Goal: Task Accomplishment & Management: Use online tool/utility

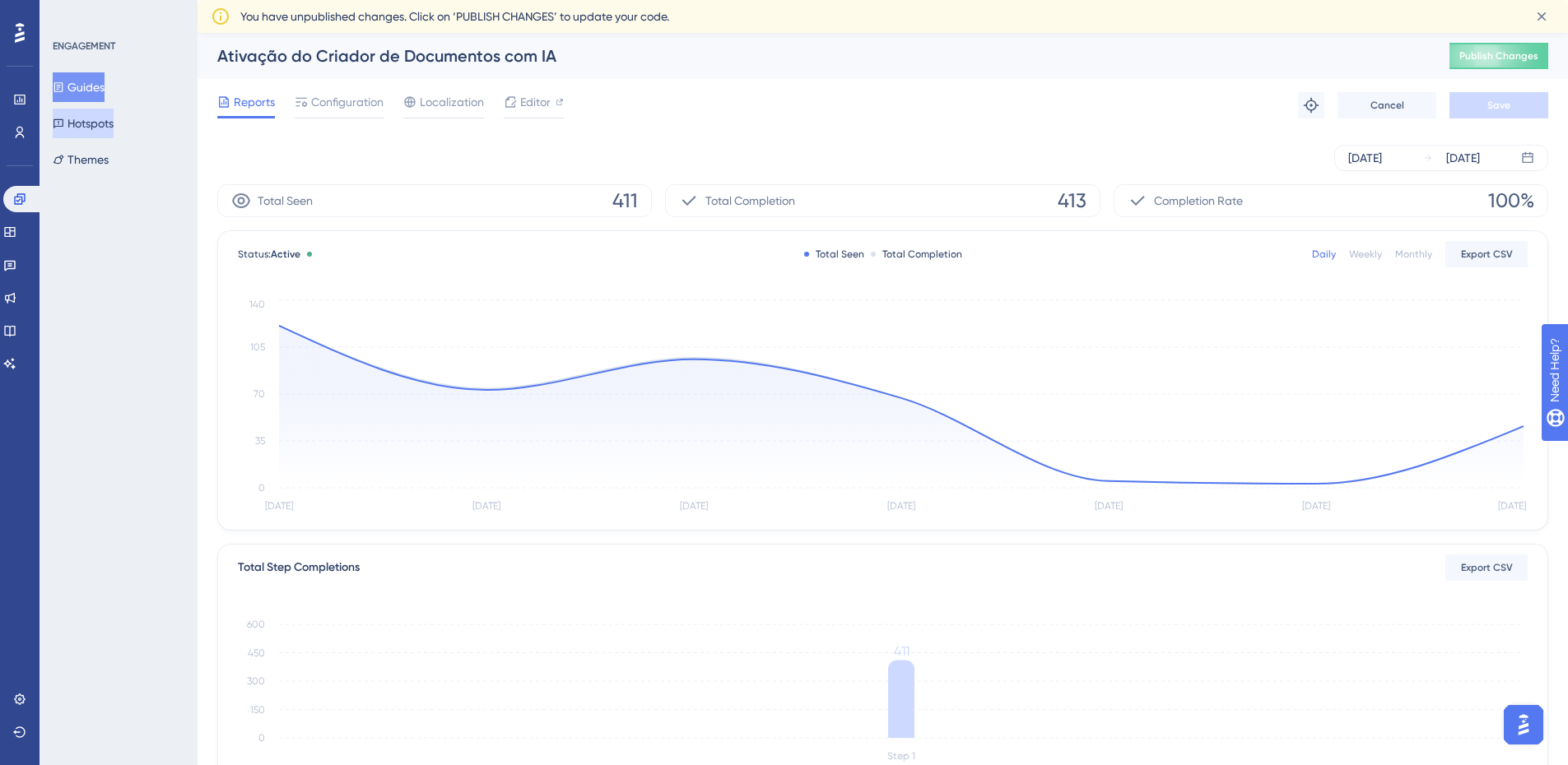
click at [97, 128] on button "Hotspots" at bounding box center [83, 123] width 61 height 30
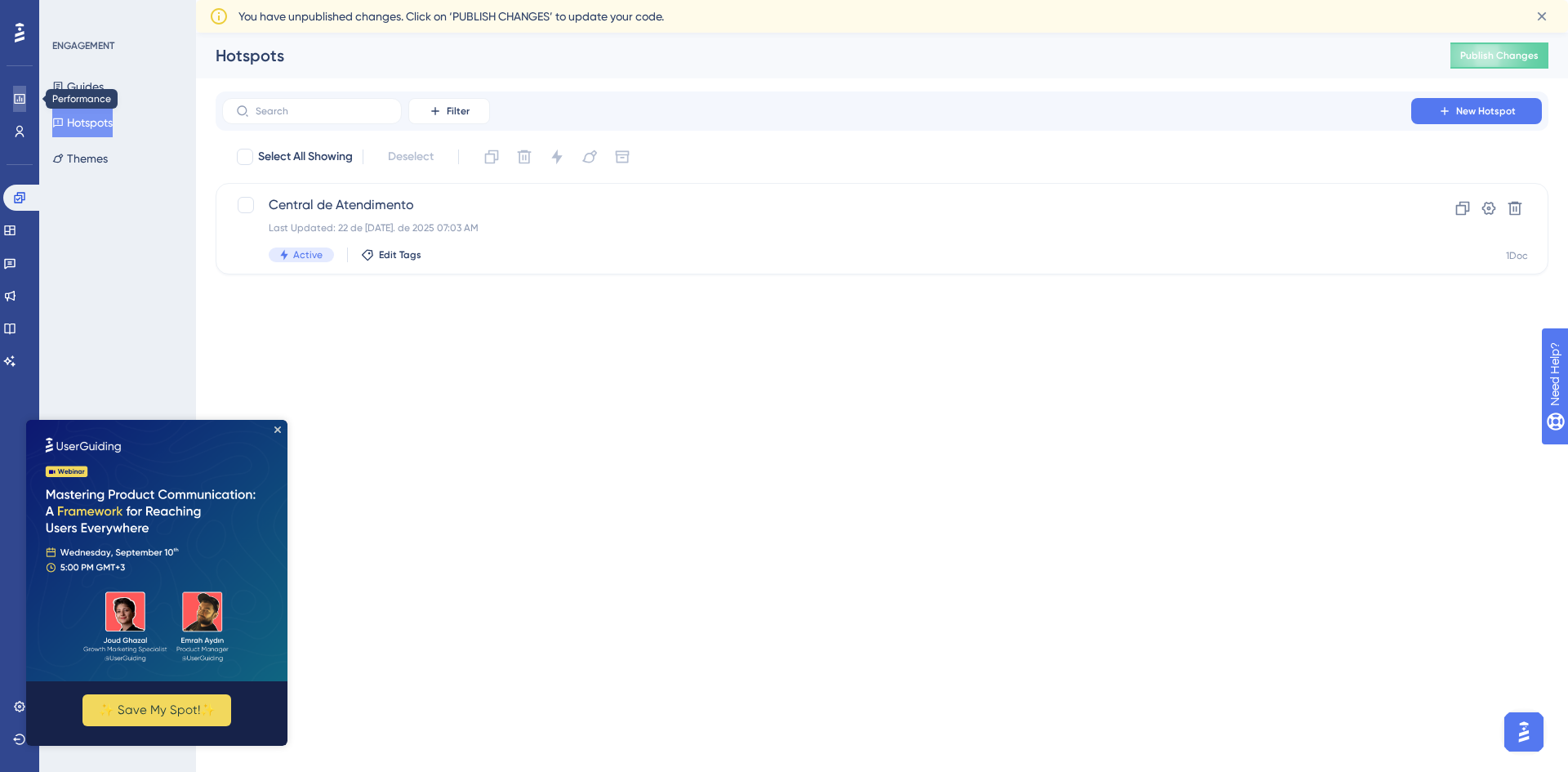
click at [21, 93] on icon at bounding box center [20, 99] width 13 height 13
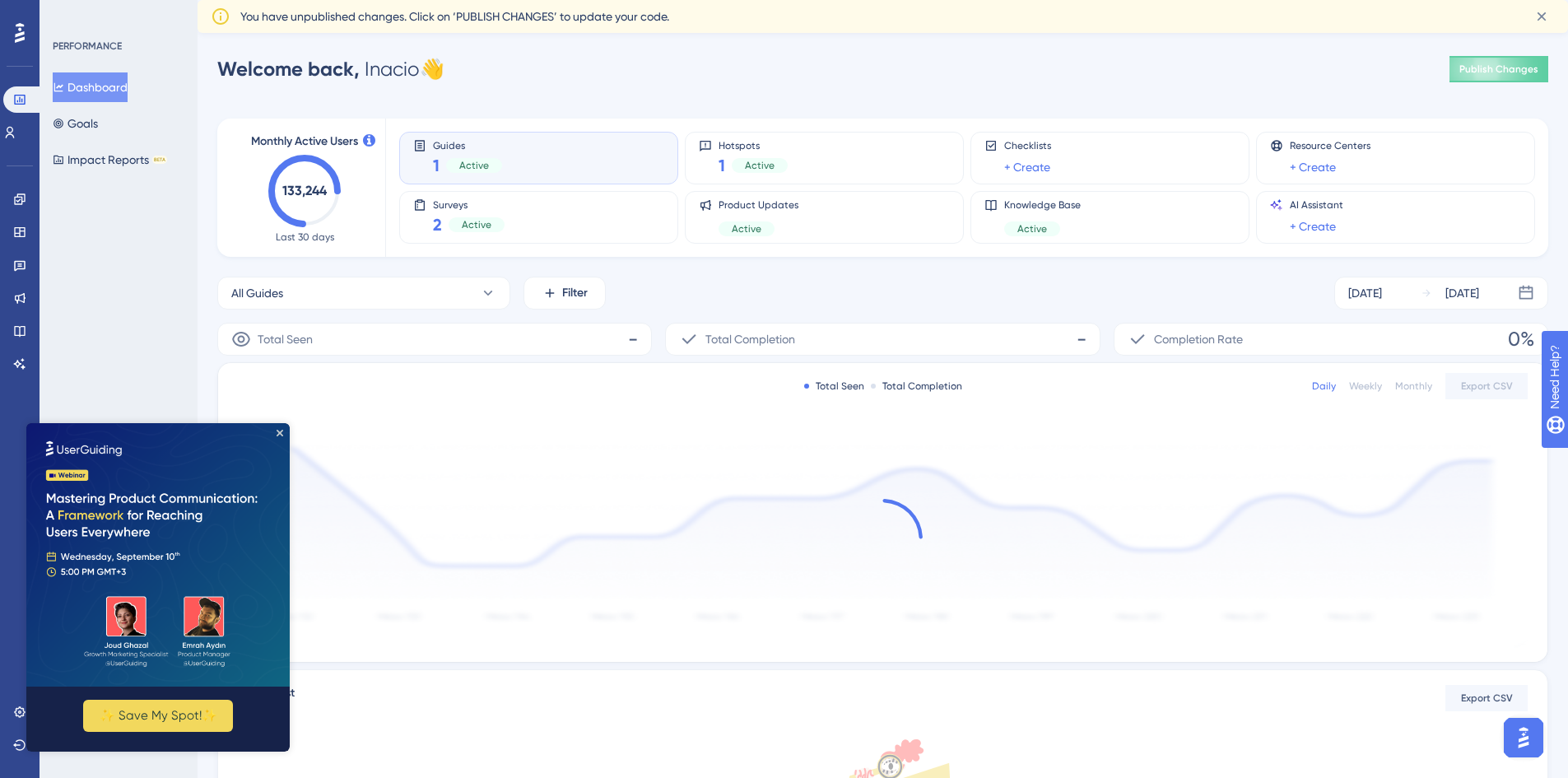
click at [282, 436] on div "✨ Save My Spot!✨" at bounding box center [157, 587] width 263 height 328
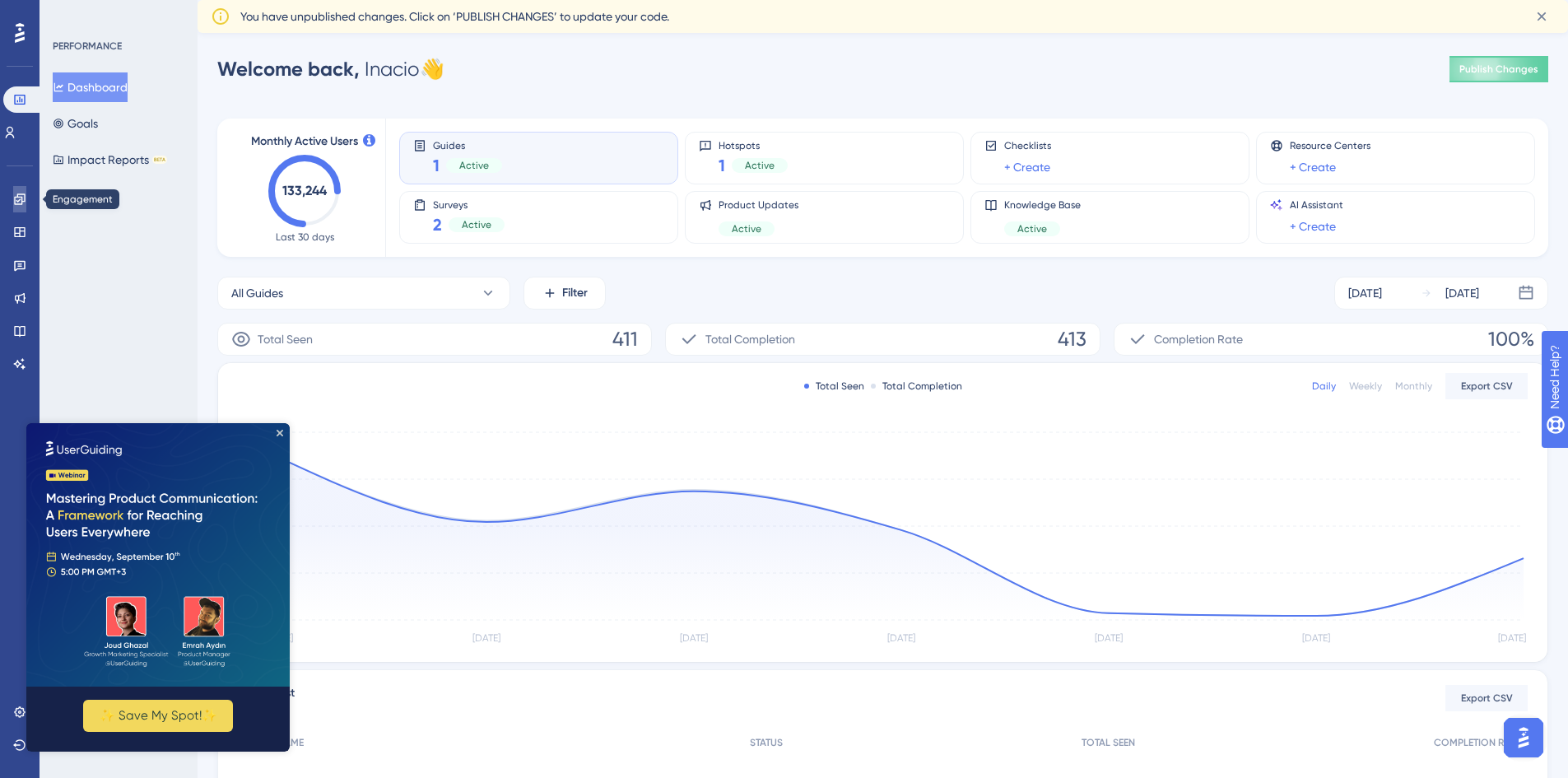
click at [14, 201] on icon at bounding box center [20, 200] width 14 height 14
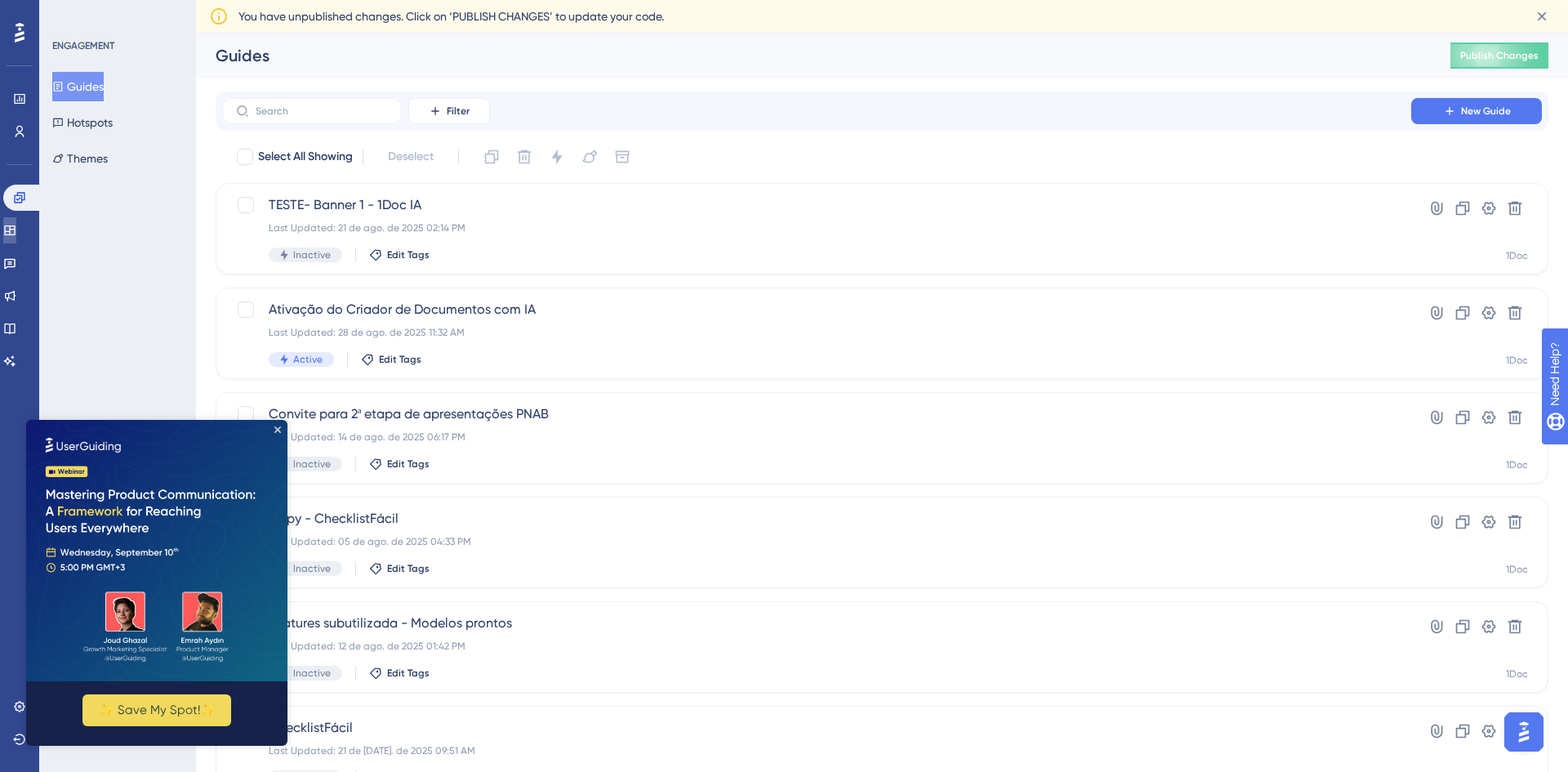
click at [15, 228] on icon at bounding box center [10, 231] width 13 height 13
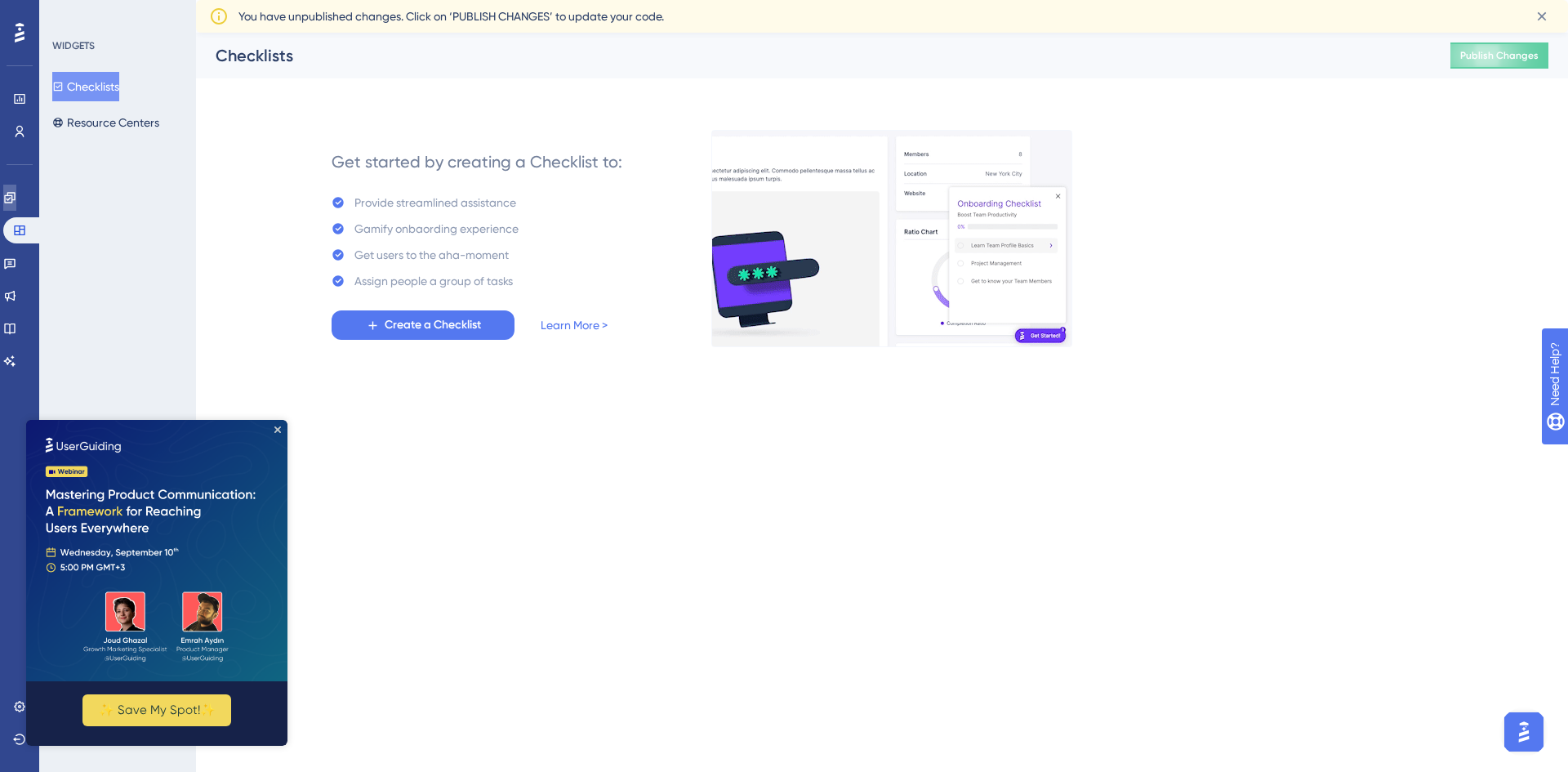
click at [16, 206] on link at bounding box center [10, 197] width 13 height 26
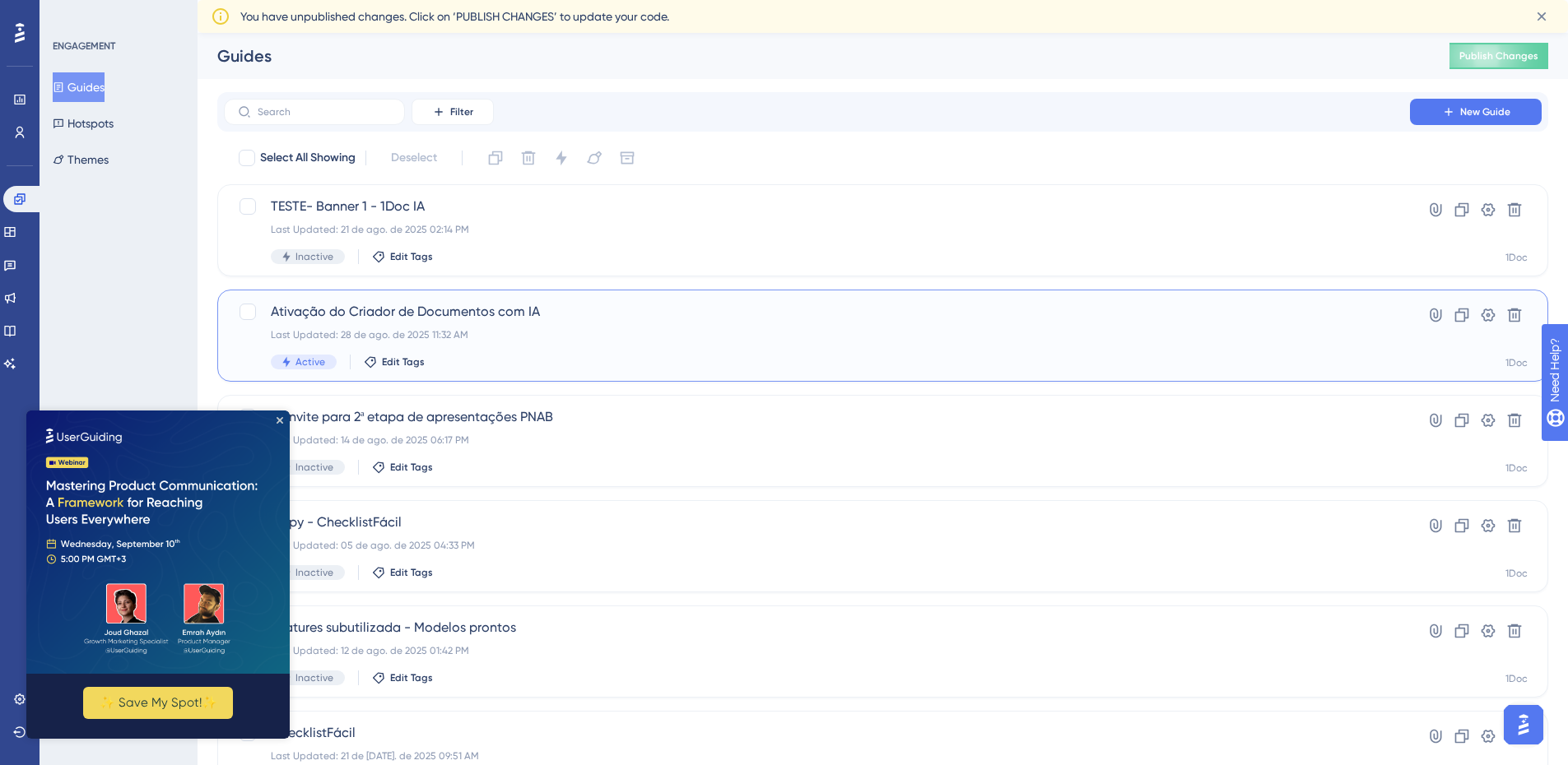
click at [509, 316] on span "Ativação do Criador de Documentos com IA" at bounding box center [817, 311] width 1093 height 19
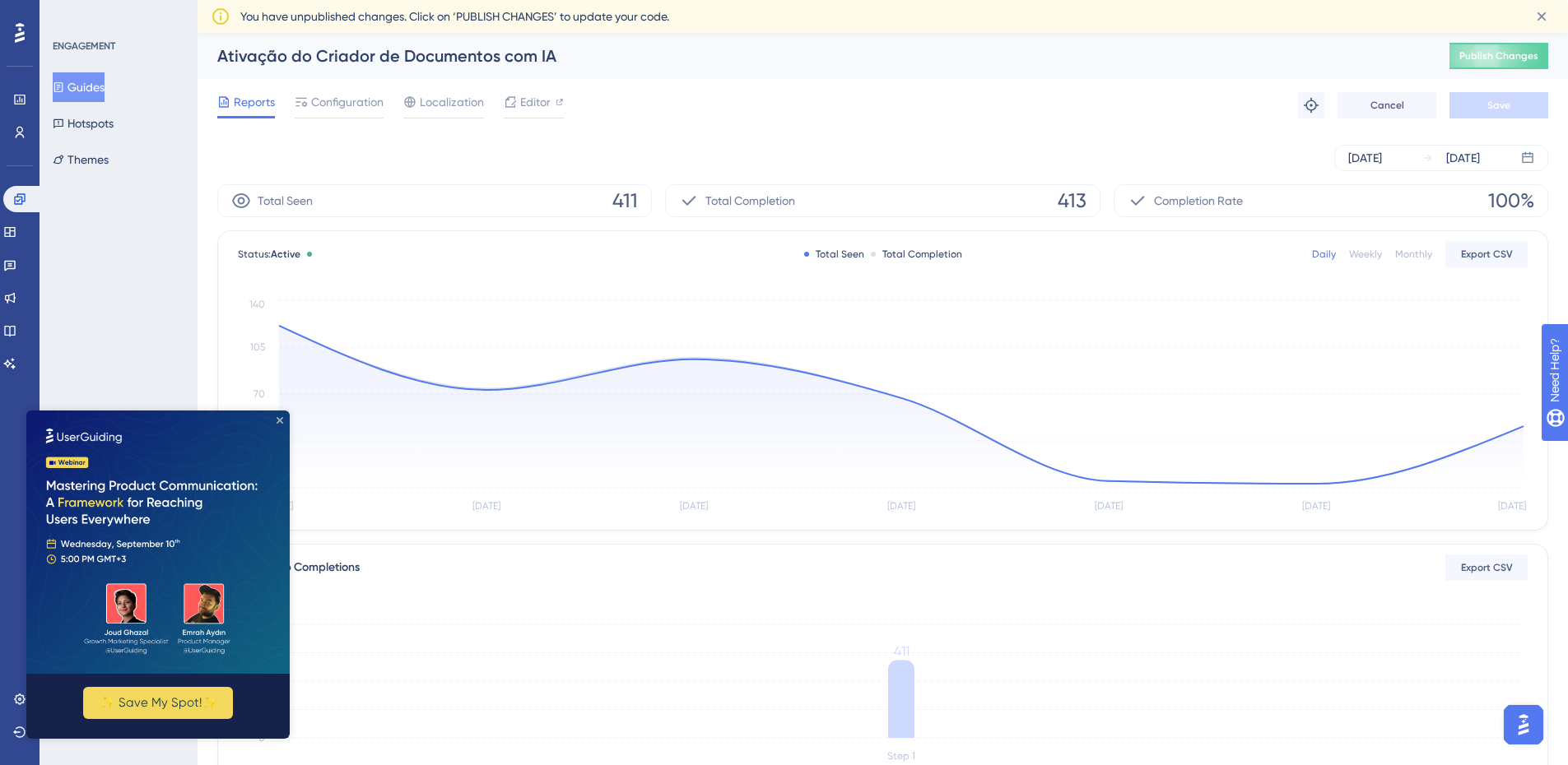
click at [281, 423] on icon "Close Preview" at bounding box center [280, 421] width 7 height 7
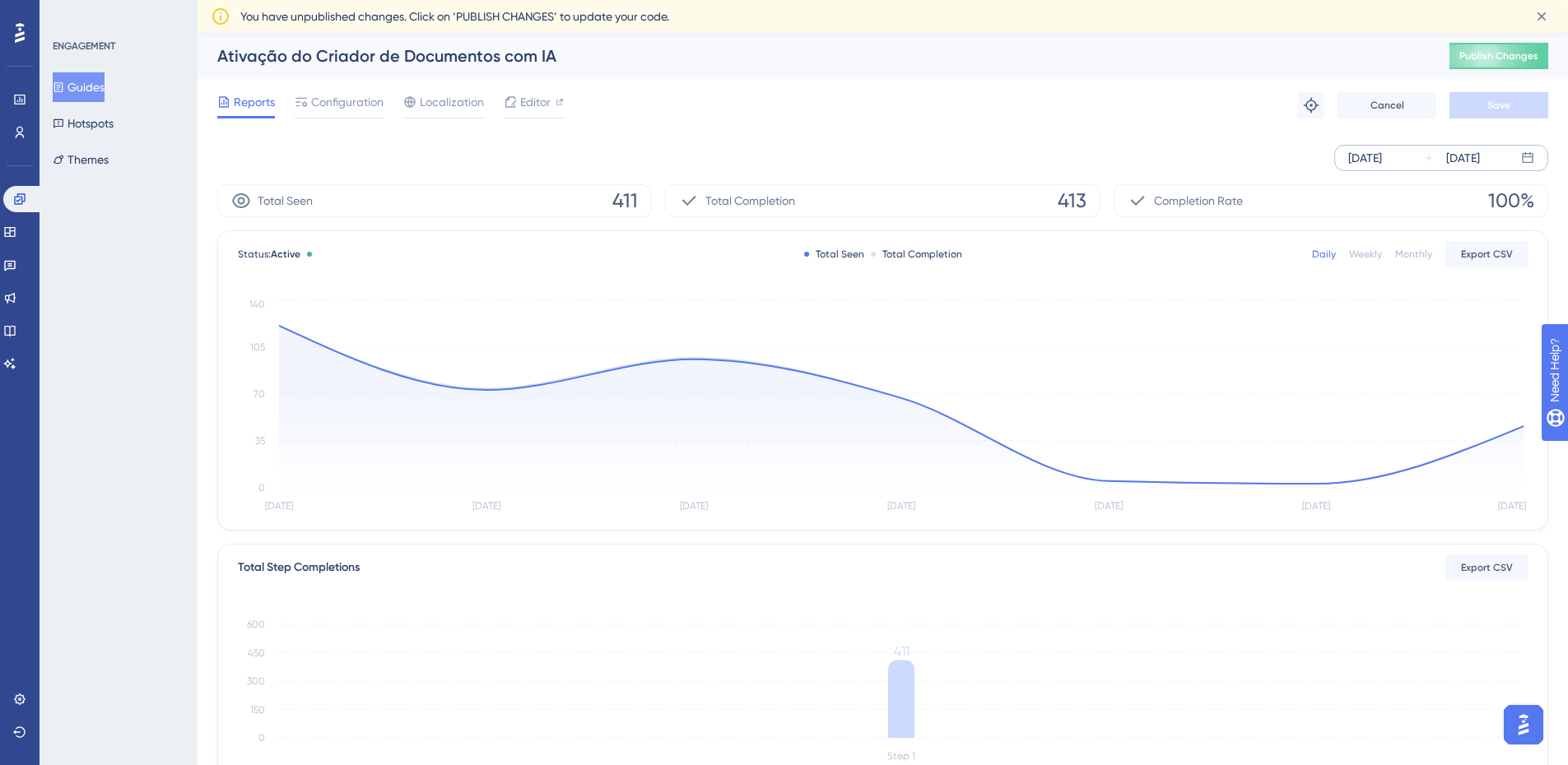
click at [1382, 156] on div "Aug 26 2025" at bounding box center [1365, 157] width 34 height 19
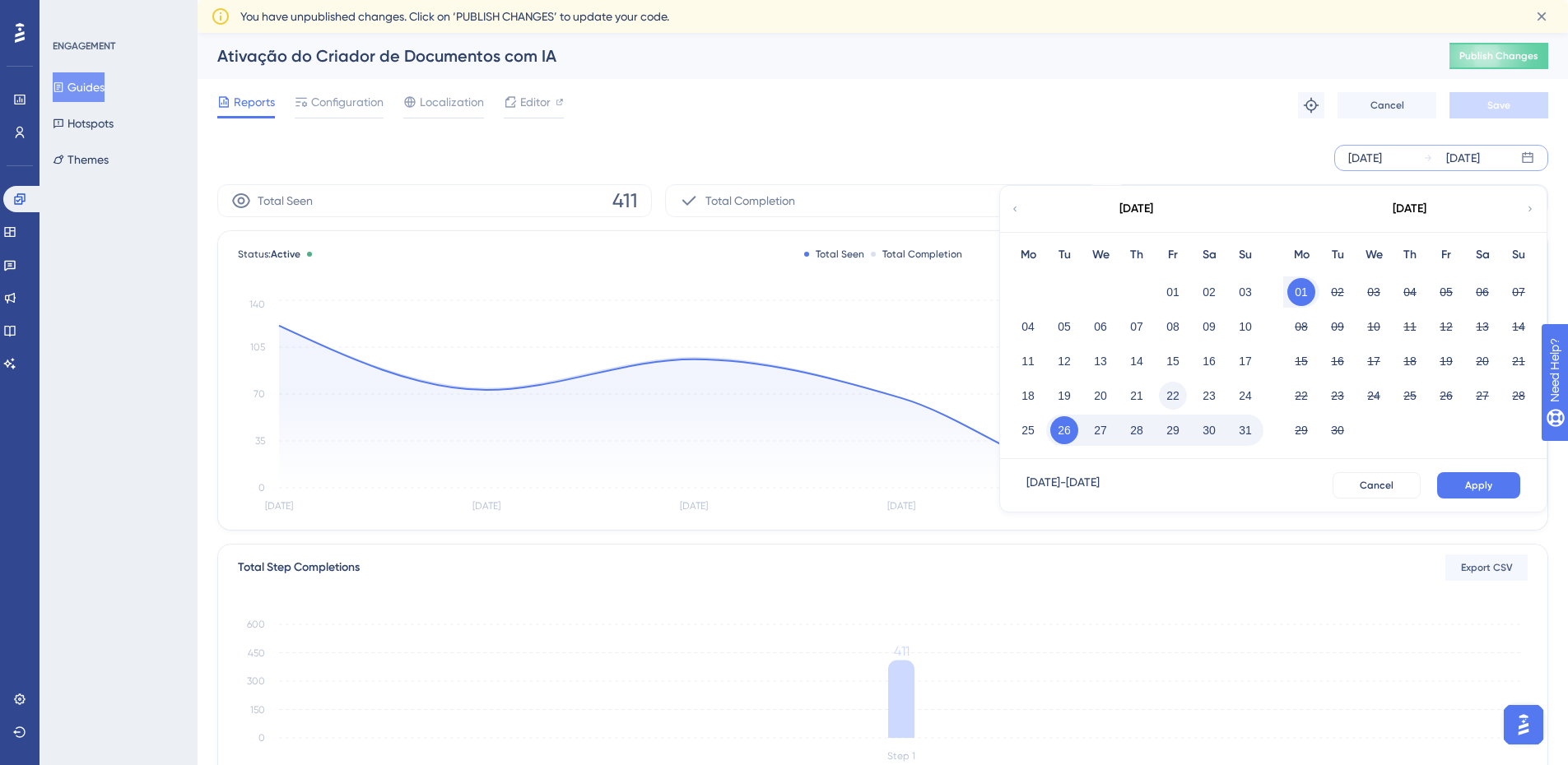
click at [1165, 398] on button "22" at bounding box center [1173, 396] width 28 height 28
click at [1472, 485] on span "Apply" at bounding box center [1479, 486] width 27 height 14
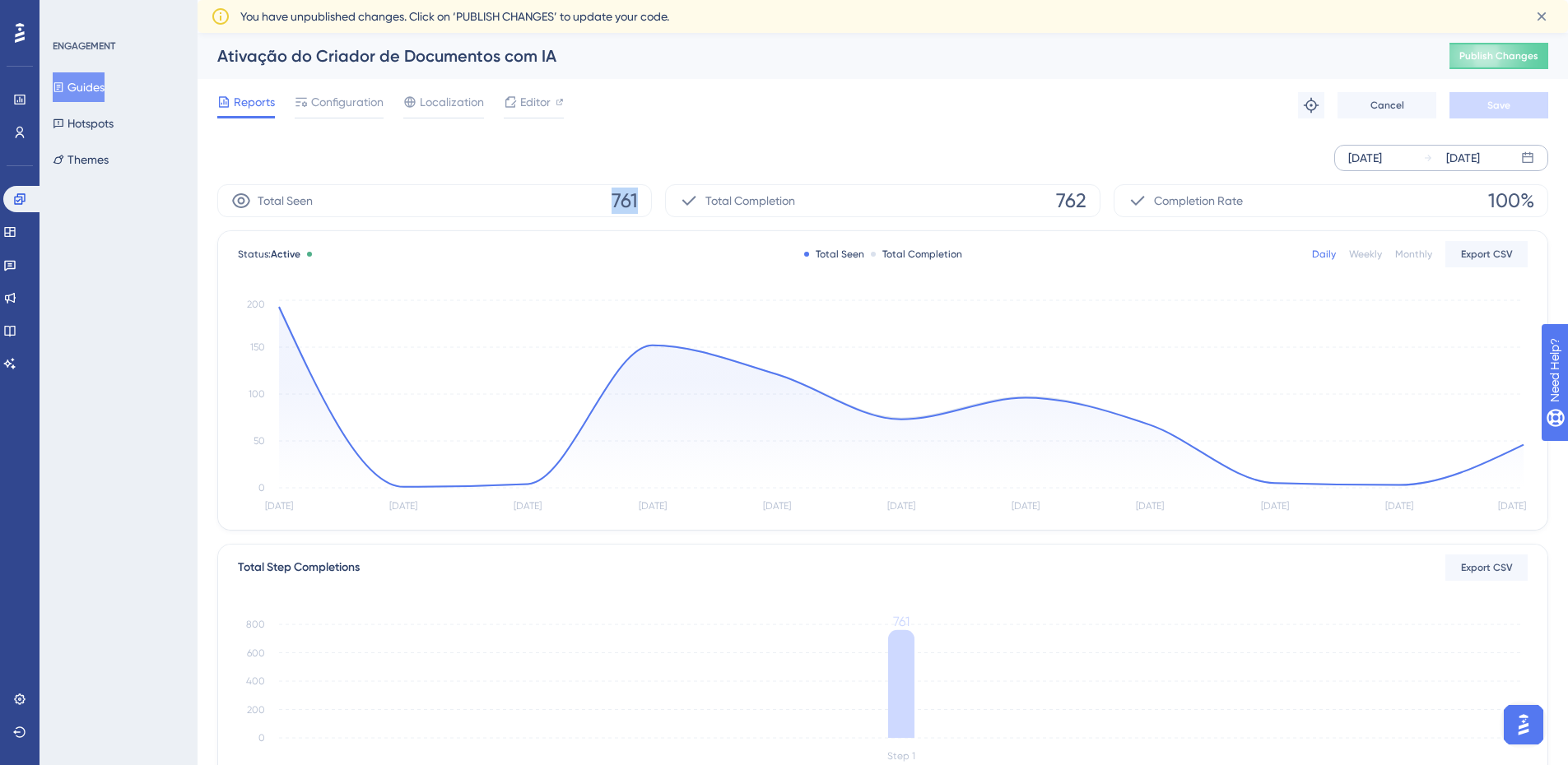
drag, startPoint x: 613, startPoint y: 206, endPoint x: 649, endPoint y: 203, distance: 36.1
click at [649, 203] on div "Total Seen 761" at bounding box center [435, 200] width 435 height 33
click at [619, 200] on span "761" at bounding box center [624, 200] width 26 height 26
drag, startPoint x: 592, startPoint y: 202, endPoint x: 655, endPoint y: 200, distance: 63.0
click at [655, 200] on div "Total Seen 761 Total Completion 762 Completion Rate 100%" at bounding box center [883, 200] width 1331 height 33
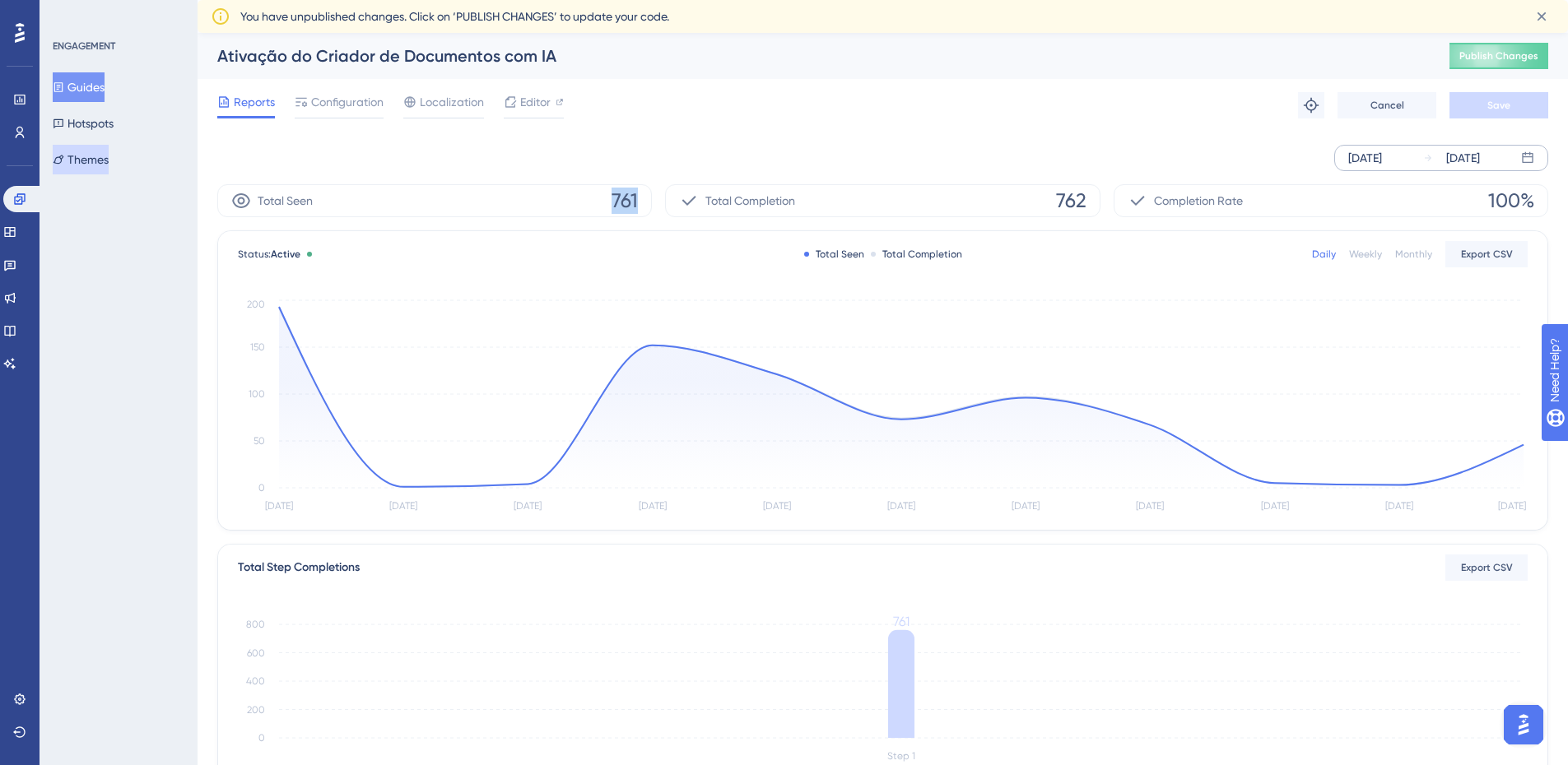
click at [92, 157] on button "Themes" at bounding box center [80, 159] width 56 height 30
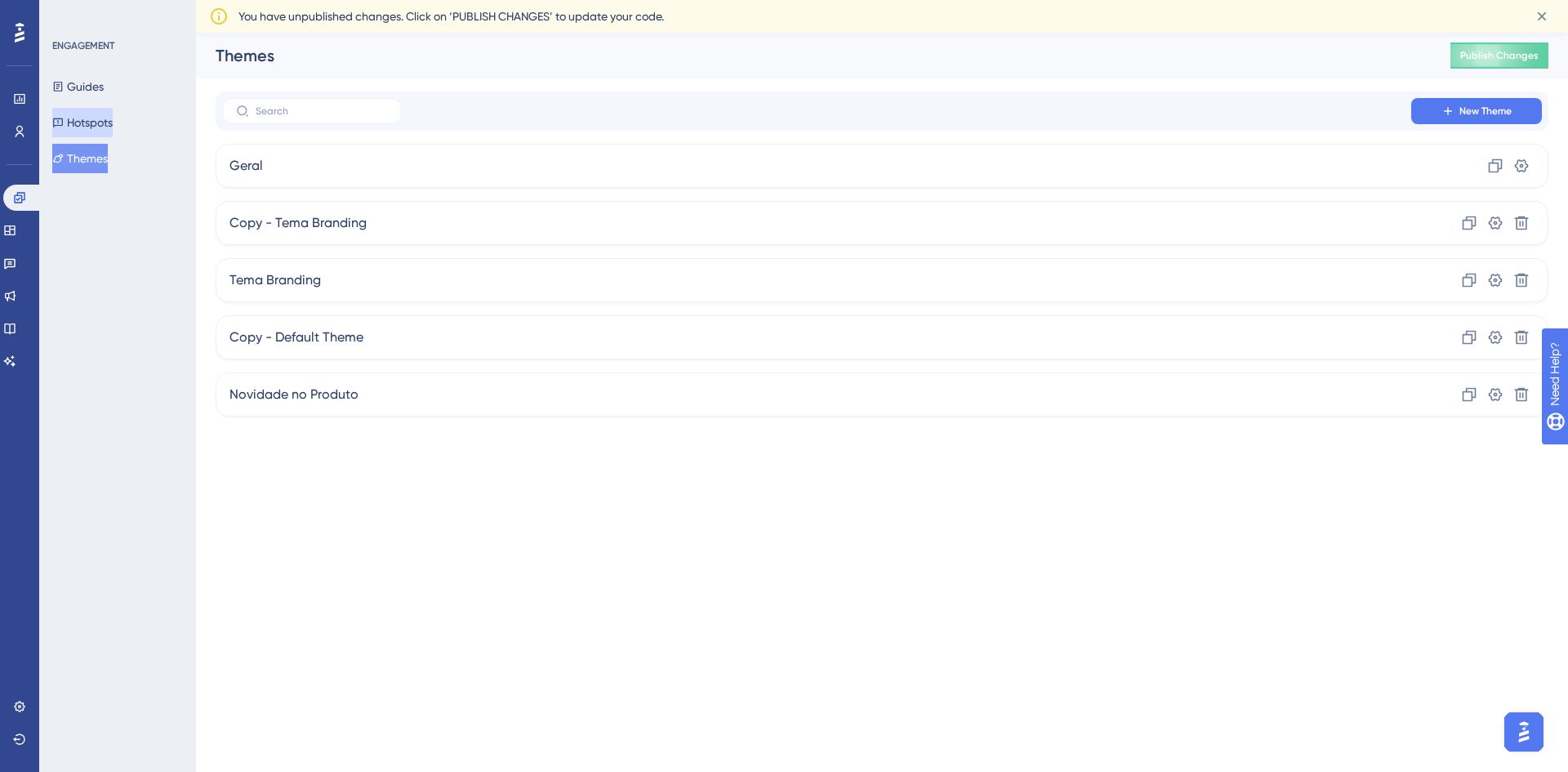
click at [94, 115] on button "Hotspots" at bounding box center [82, 122] width 60 height 29
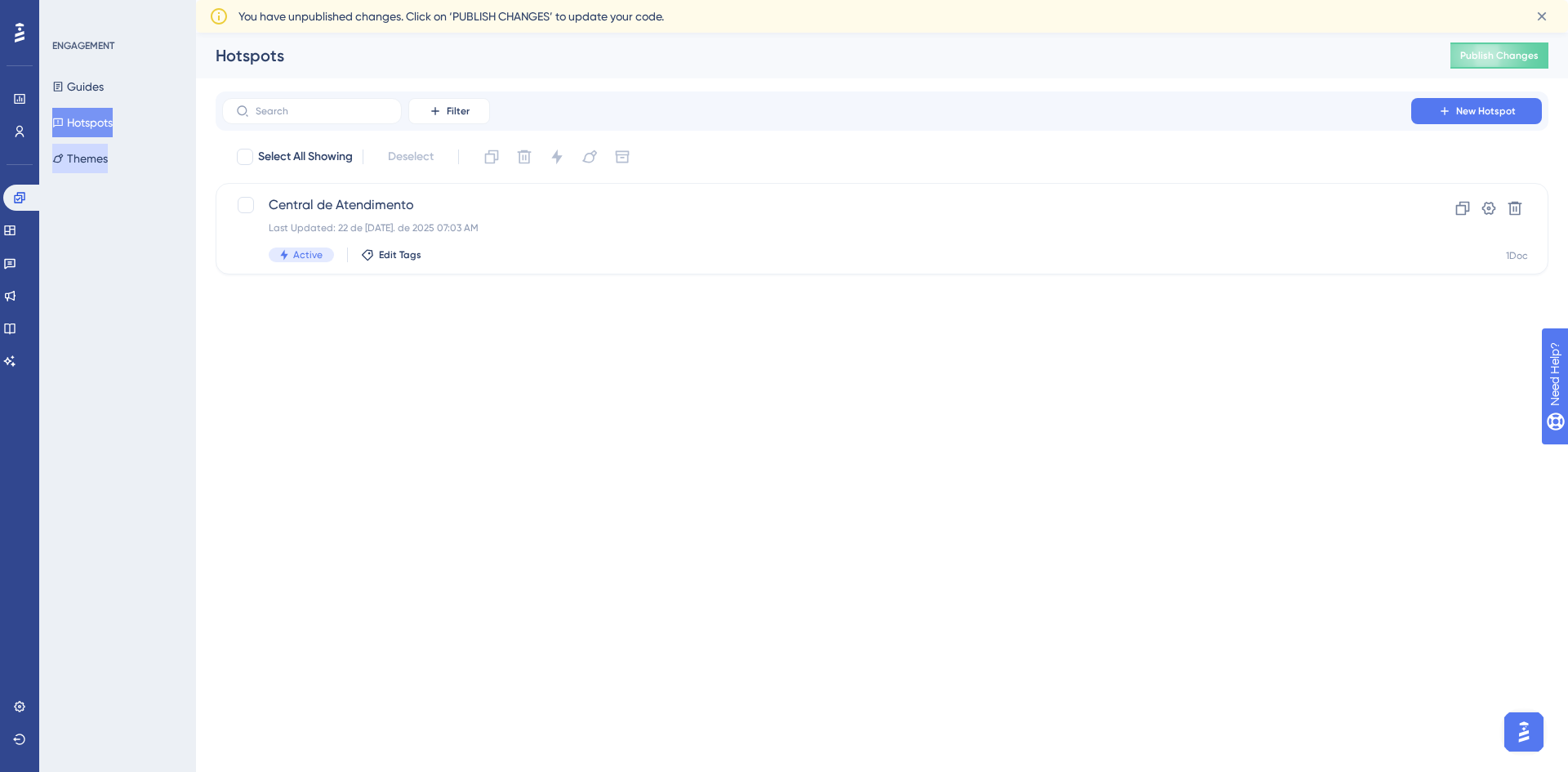
click at [95, 145] on button "Themes" at bounding box center [80, 158] width 55 height 29
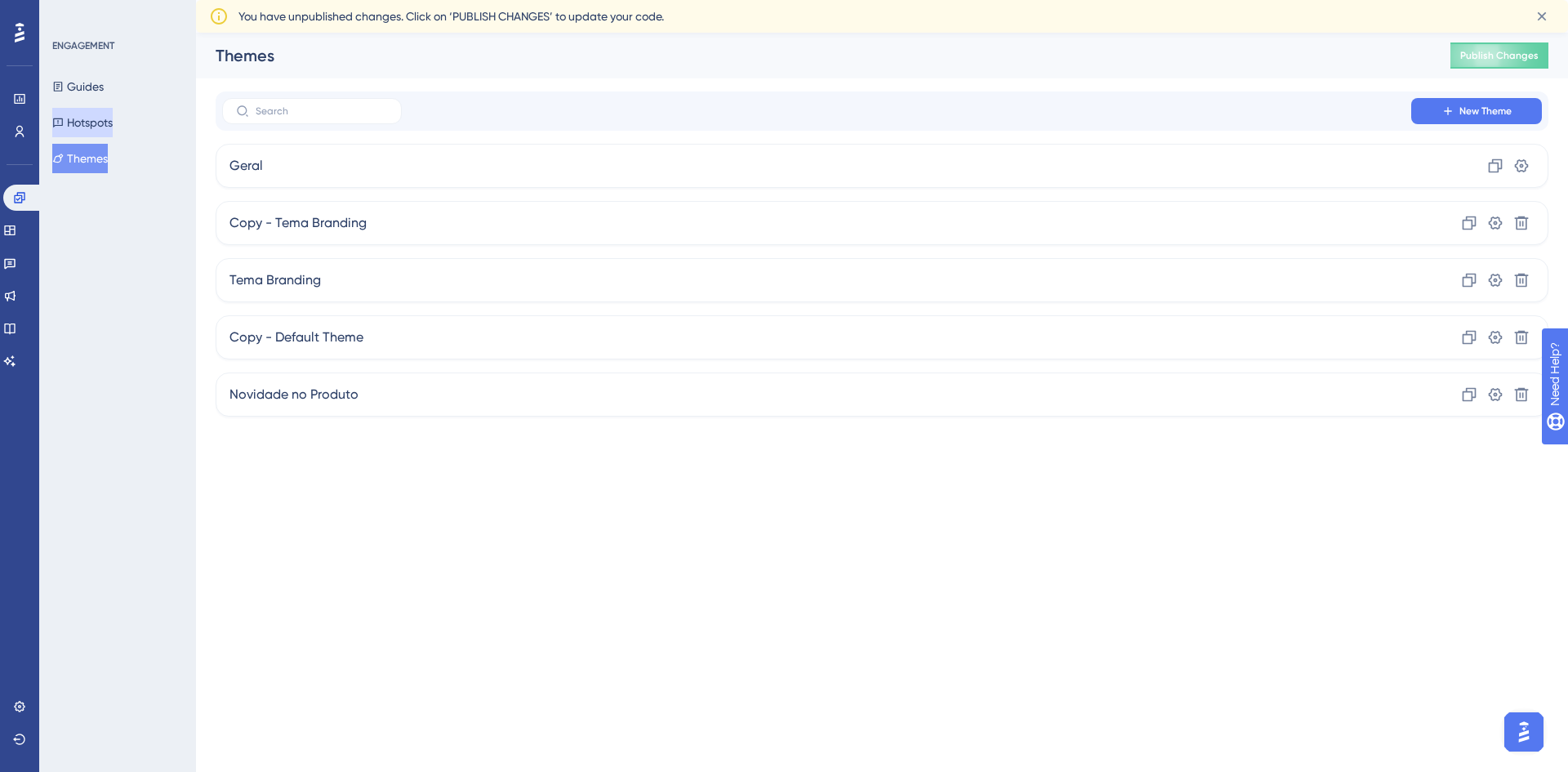
click at [89, 117] on button "Hotspots" at bounding box center [82, 122] width 60 height 29
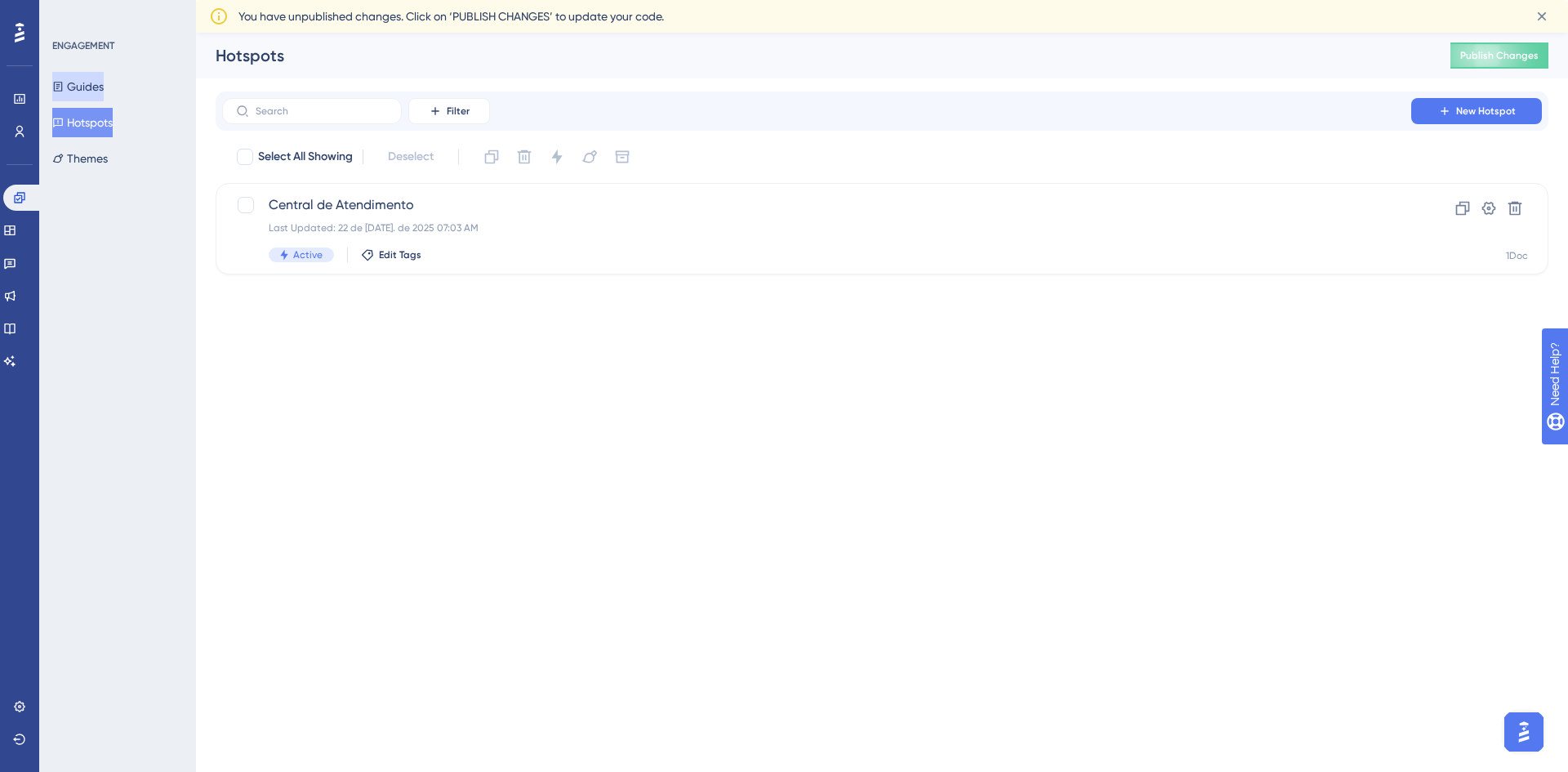
click at [83, 86] on button "Guides" at bounding box center [77, 86] width 51 height 29
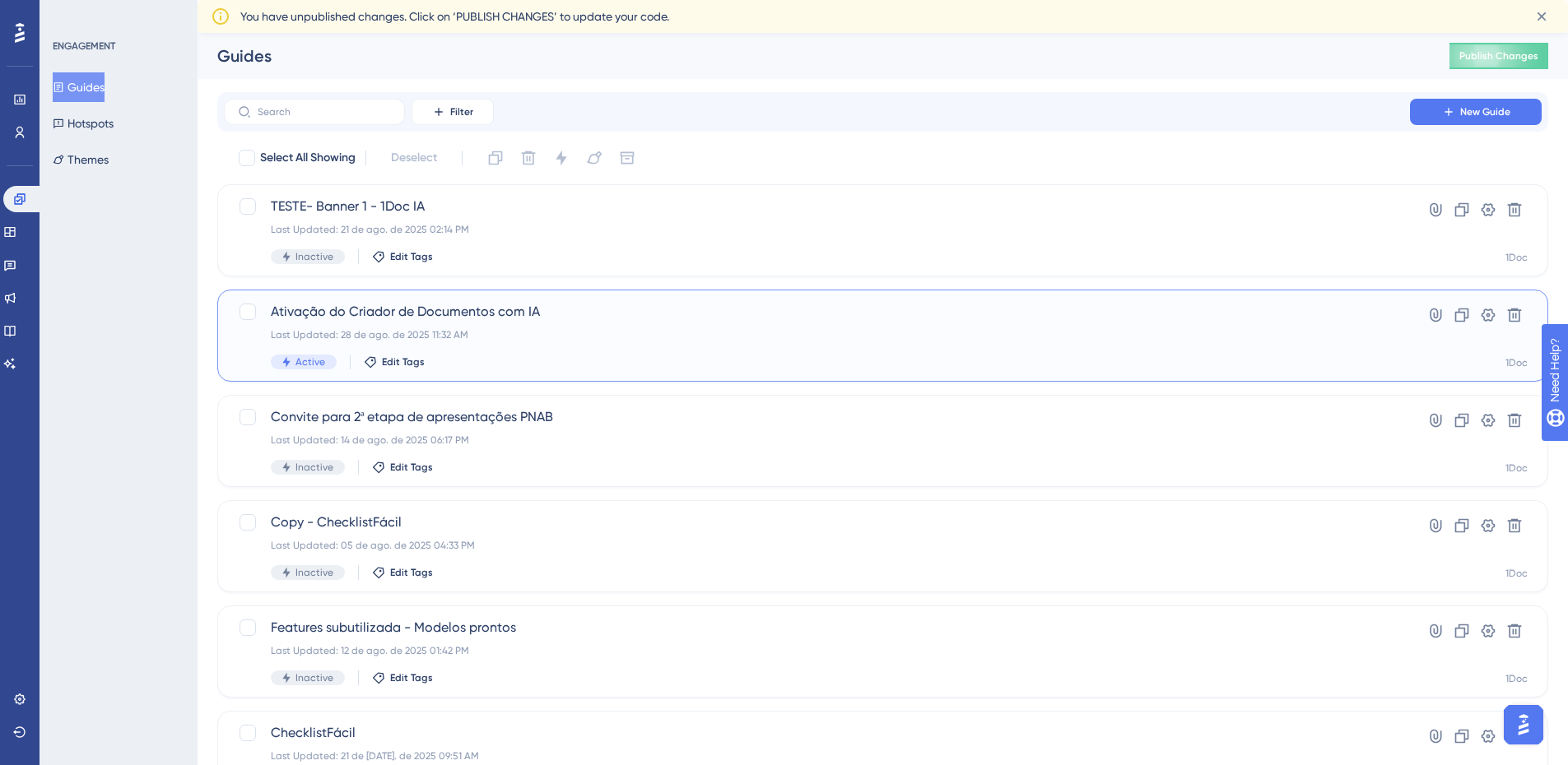
click at [433, 331] on div "Last Updated: 28 de ago. de 2025 11:32 AM" at bounding box center [817, 335] width 1093 height 14
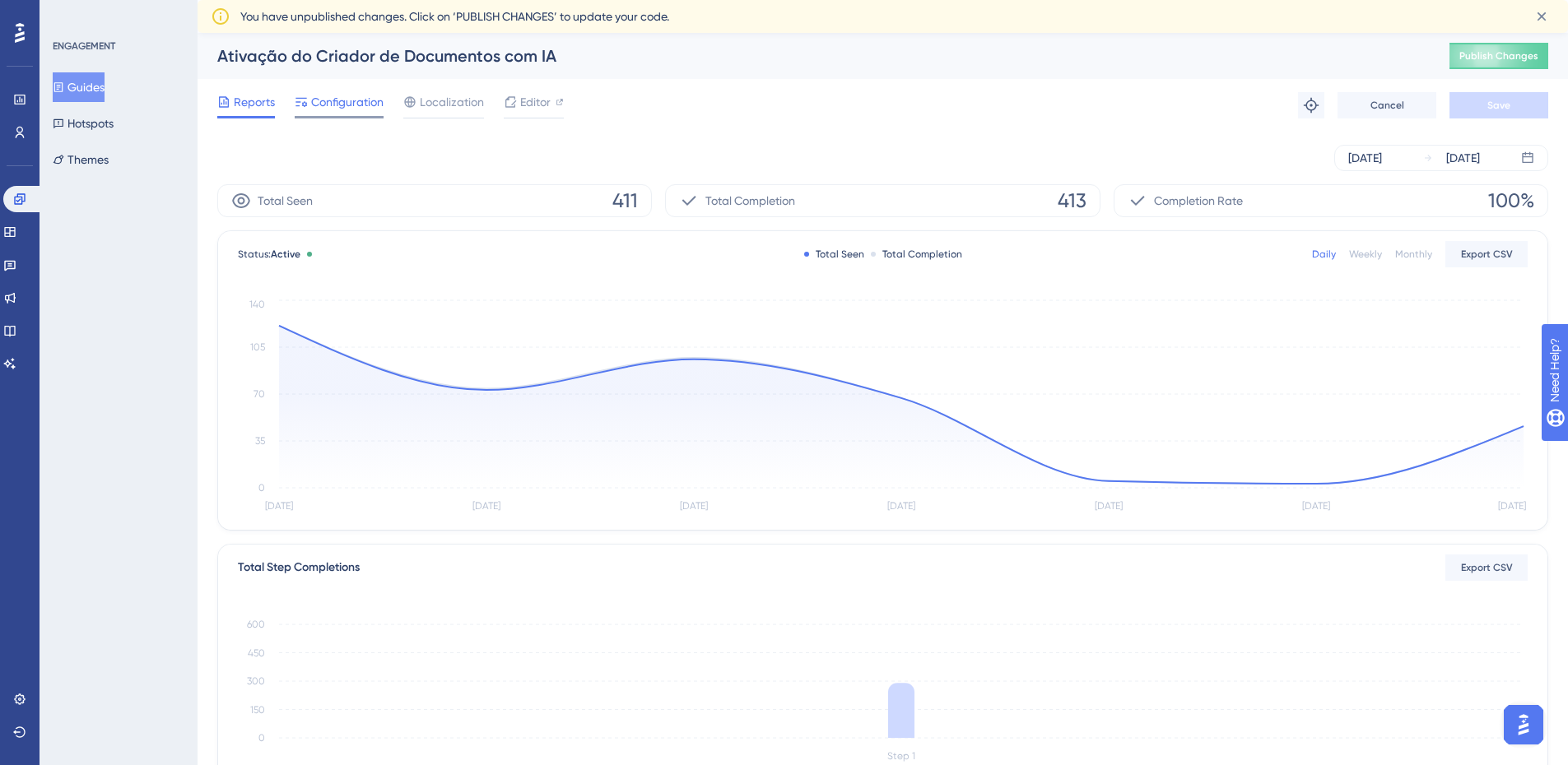
click at [355, 112] on div "Configuration" at bounding box center [338, 105] width 89 height 26
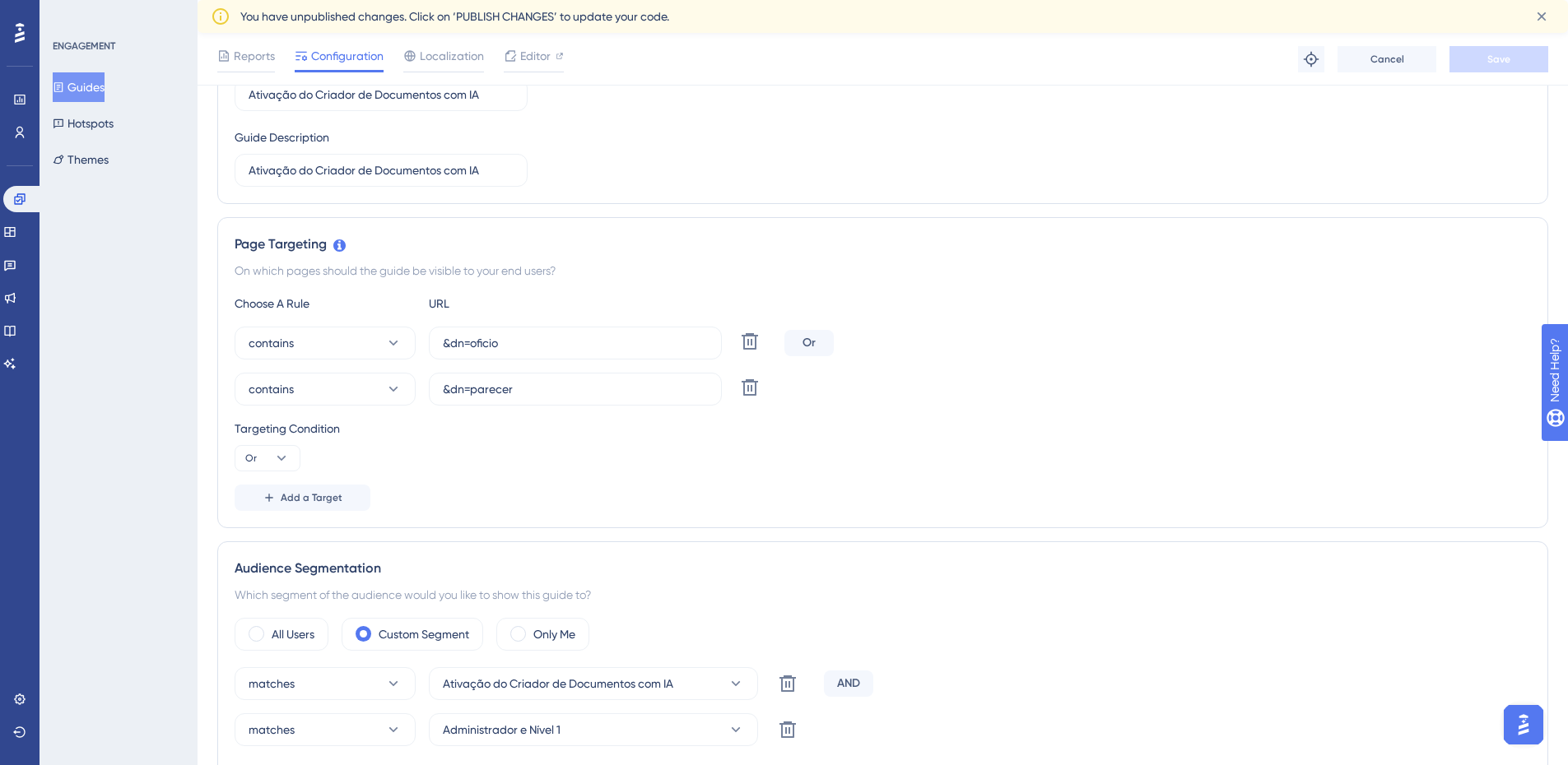
scroll to position [240, 0]
click at [448, 60] on span "Localization" at bounding box center [452, 56] width 64 height 19
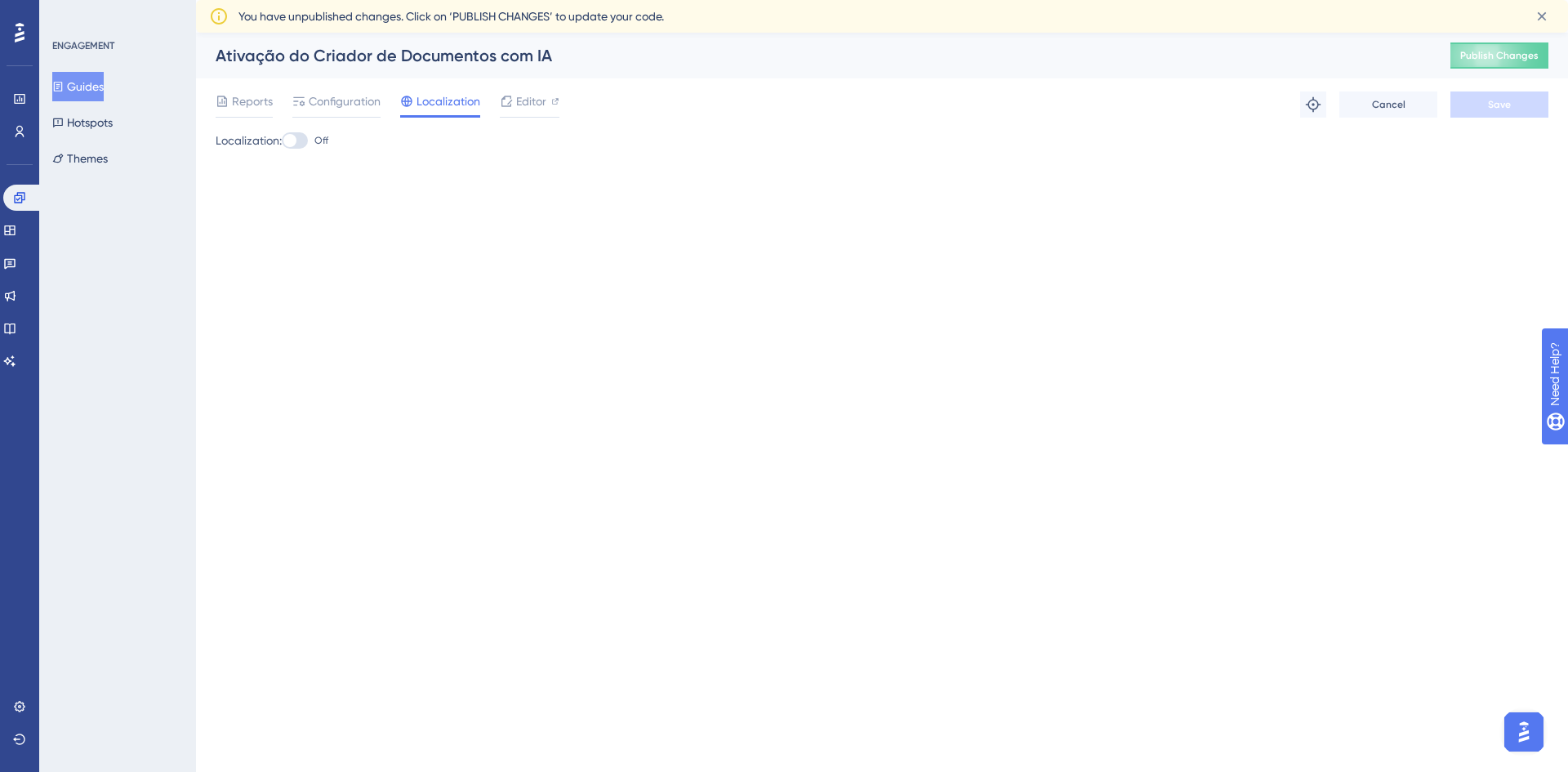
click at [545, 56] on div "Ativação do Criador de Documentos com IA" at bounding box center [812, 55] width 1194 height 23
click at [528, 99] on span "Editor" at bounding box center [531, 101] width 30 height 19
click at [333, 95] on span "Configuration" at bounding box center [345, 101] width 72 height 19
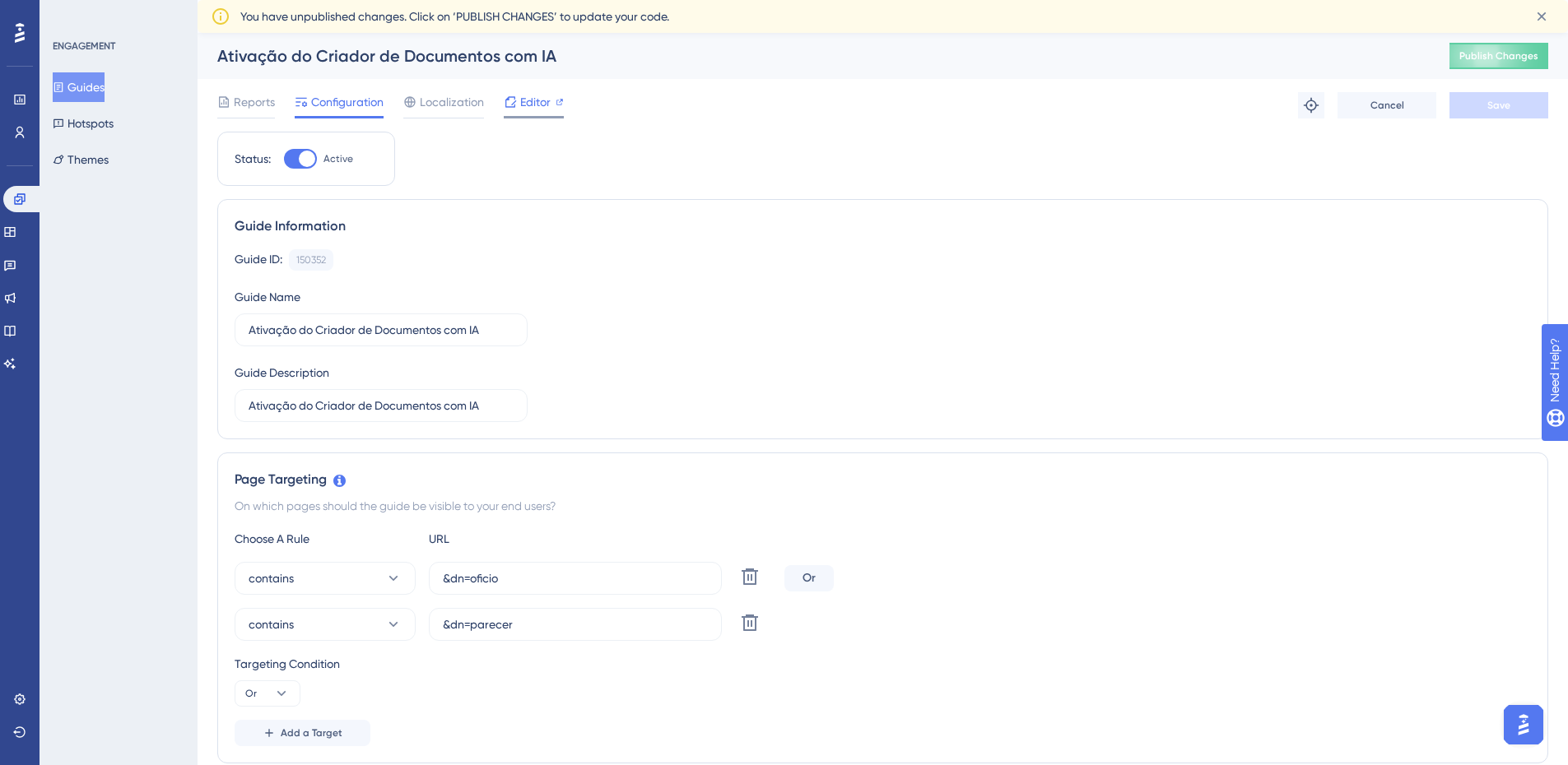
click at [539, 108] on span "Editor" at bounding box center [535, 101] width 30 height 19
click at [530, 106] on span "Editor" at bounding box center [535, 101] width 30 height 19
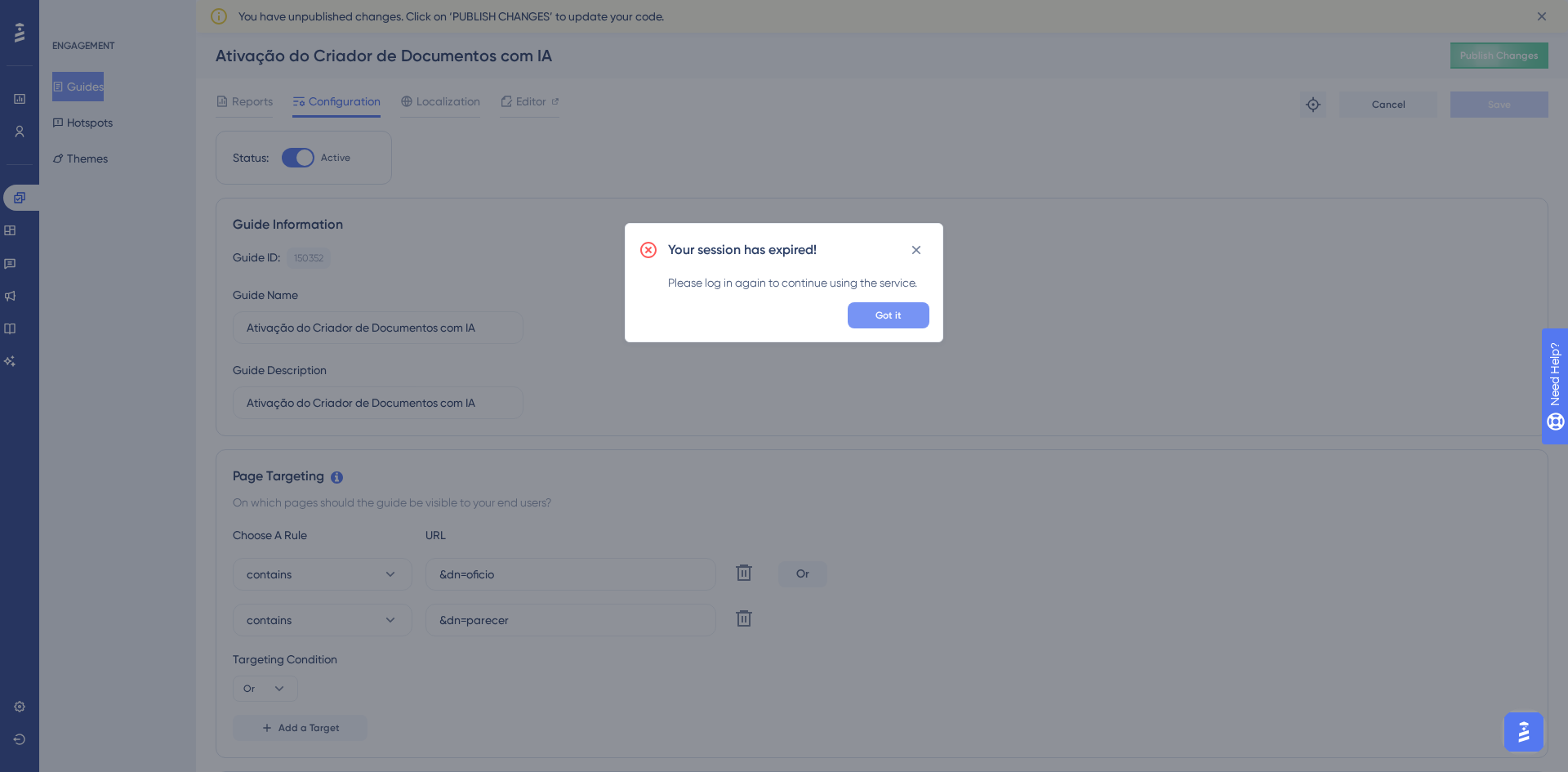
click at [888, 305] on button "Got it" at bounding box center [888, 315] width 81 height 26
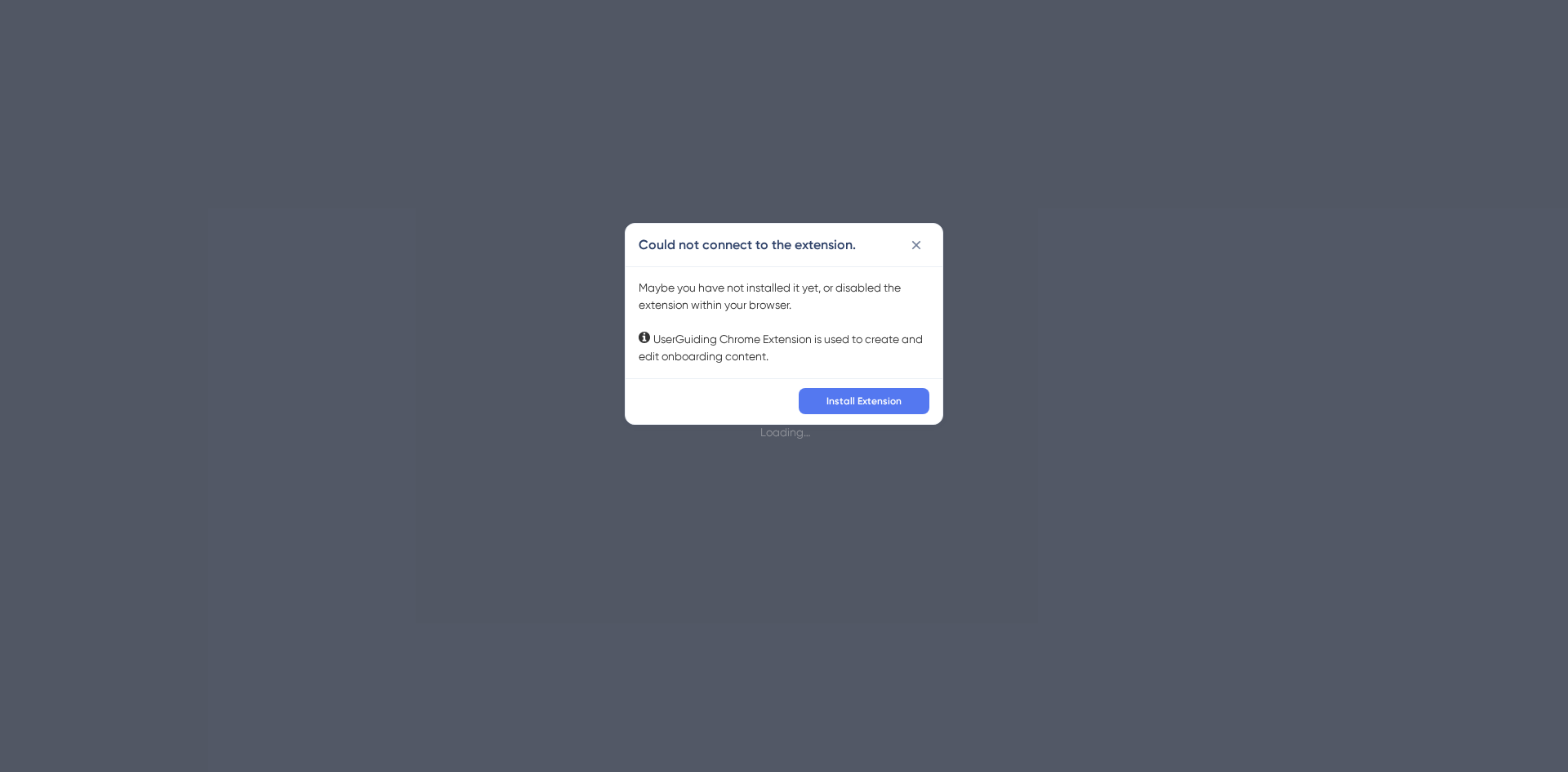
click at [919, 244] on icon at bounding box center [915, 244] width 16 height 16
